Goal: Information Seeking & Learning: Learn about a topic

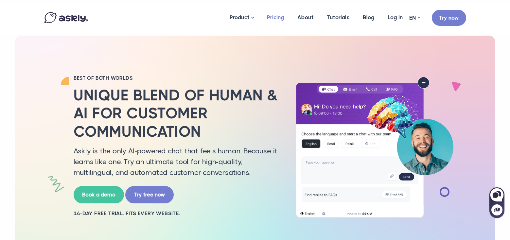
click at [277, 16] on link "Pricing" at bounding box center [276, 18] width 30 height 32
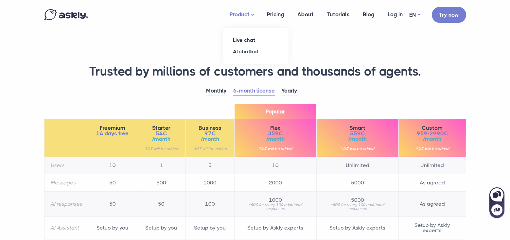
click at [239, 13] on link "Product" at bounding box center [241, 15] width 37 height 26
click at [251, 40] on link "Live chat" at bounding box center [255, 39] width 65 height 11
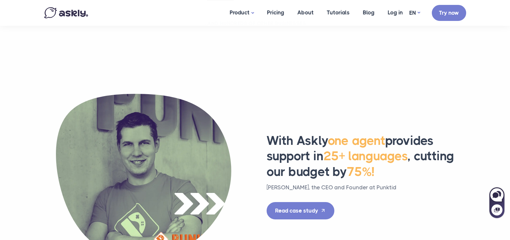
scroll to position [491, 0]
